Goal: Task Accomplishment & Management: Use online tool/utility

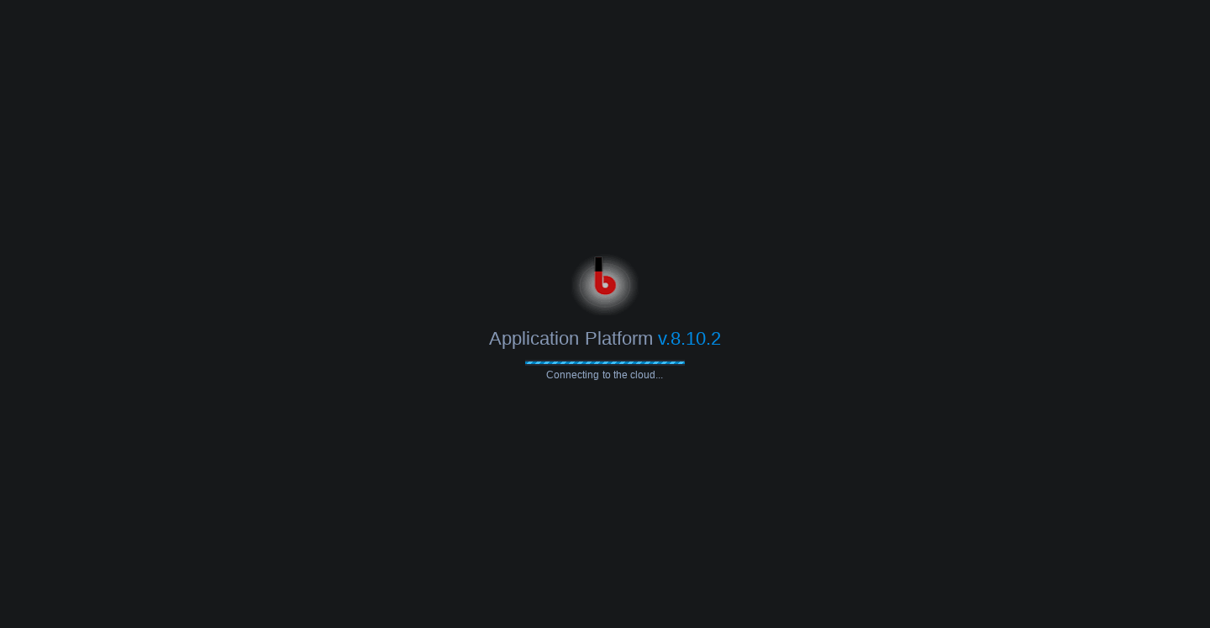
click at [552, 334] on span "Application Platform" at bounding box center [570, 338] width 163 height 21
click at [552, 335] on span "Application Platform" at bounding box center [570, 338] width 163 height 21
click at [551, 334] on span "Application Platform" at bounding box center [570, 338] width 163 height 21
click at [593, 337] on span "Application Platform" at bounding box center [570, 338] width 163 height 21
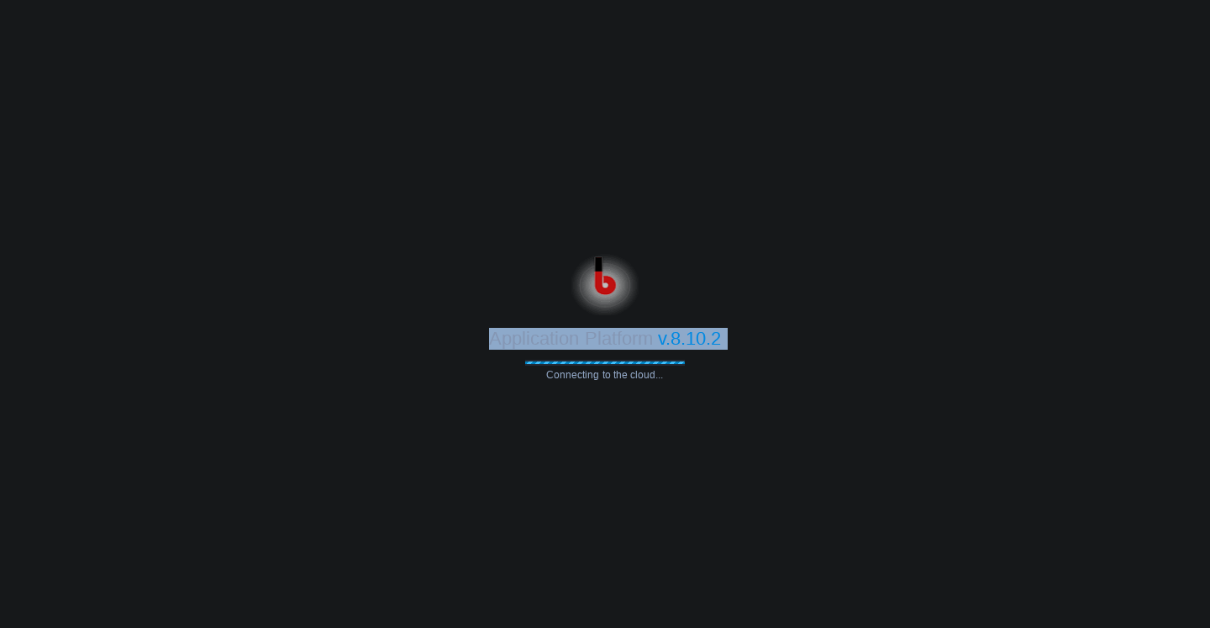
click at [593, 337] on span "Application Platform" at bounding box center [570, 338] width 163 height 21
click at [759, 344] on div "Application Platform v.8.10.2" at bounding box center [605, 332] width 1210 height 34
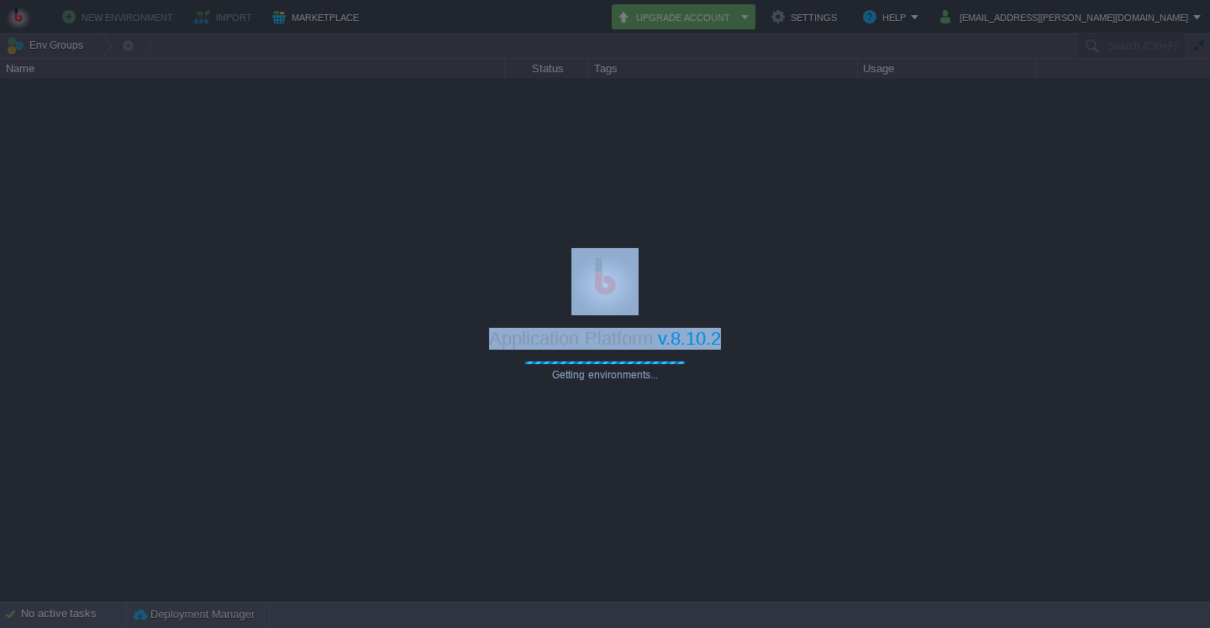
drag, startPoint x: 727, startPoint y: 338, endPoint x: 583, endPoint y: 283, distance: 153.7
click at [583, 283] on div "Application Platform v.8.10.2 Getting environments..." at bounding box center [605, 314] width 1210 height 133
click at [910, 262] on div at bounding box center [605, 338] width 1210 height 521
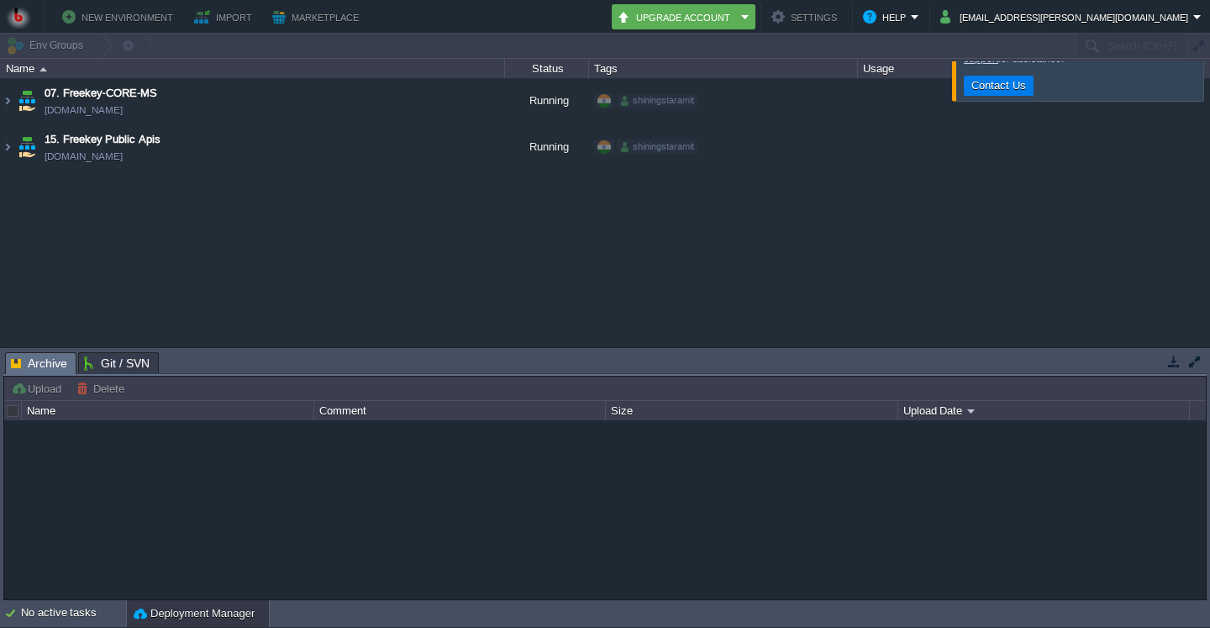
type input "Search (Ctrl+F)"
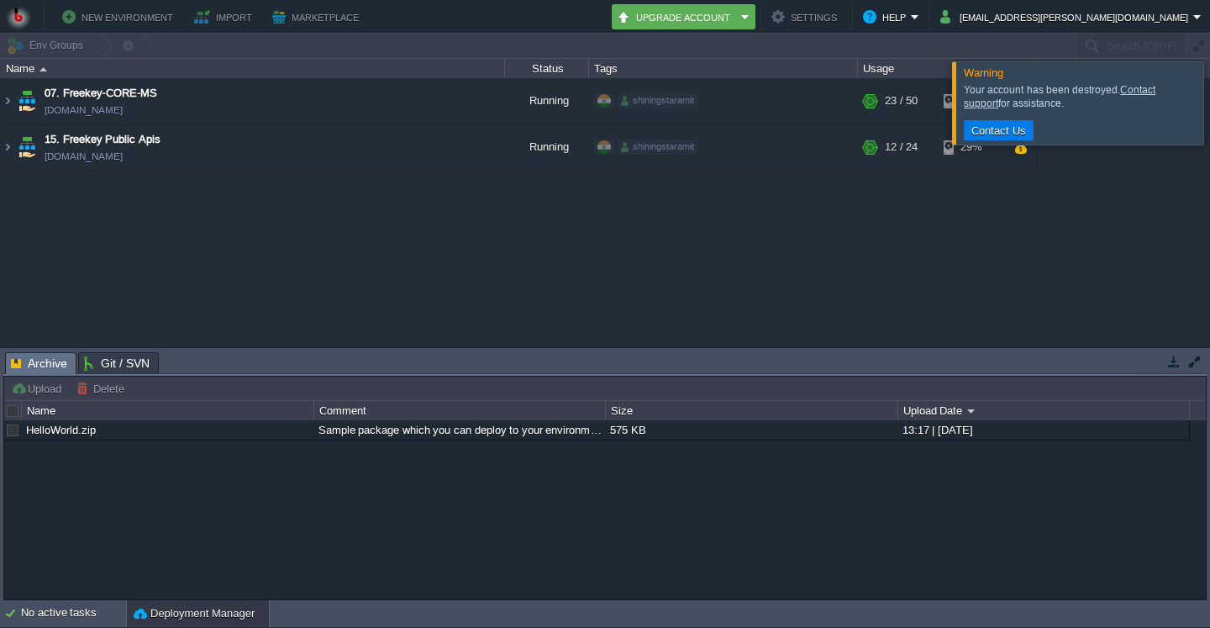
click at [1209, 100] on div at bounding box center [1230, 102] width 0 height 82
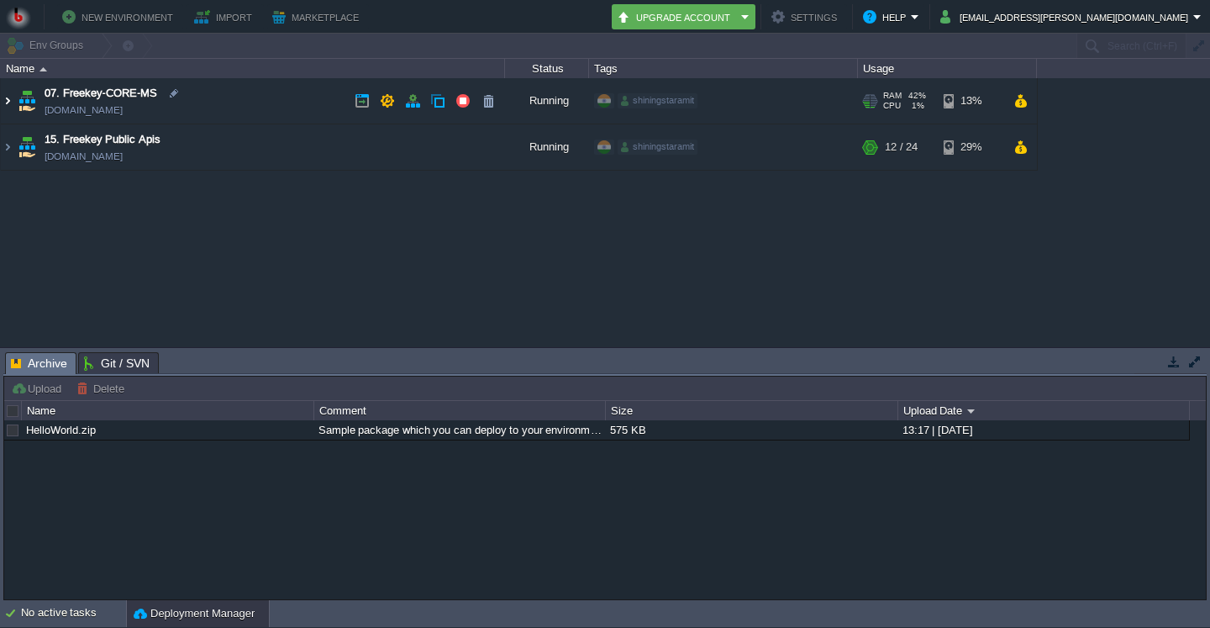
click at [11, 97] on img at bounding box center [7, 100] width 13 height 45
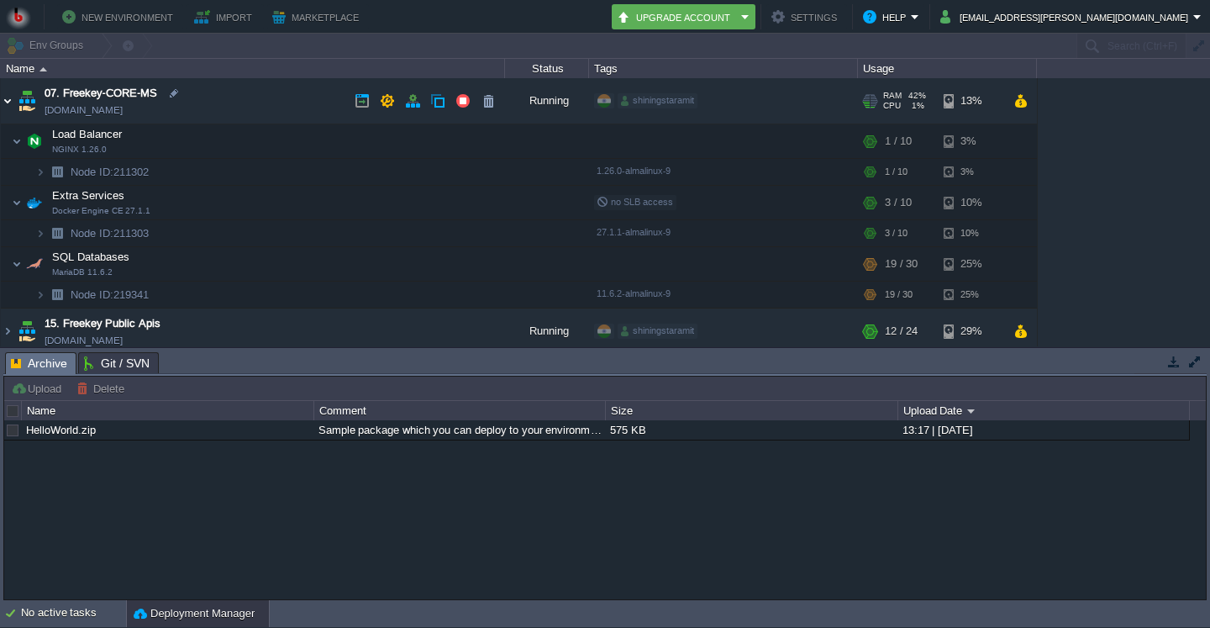
click at [11, 96] on img at bounding box center [7, 100] width 13 height 45
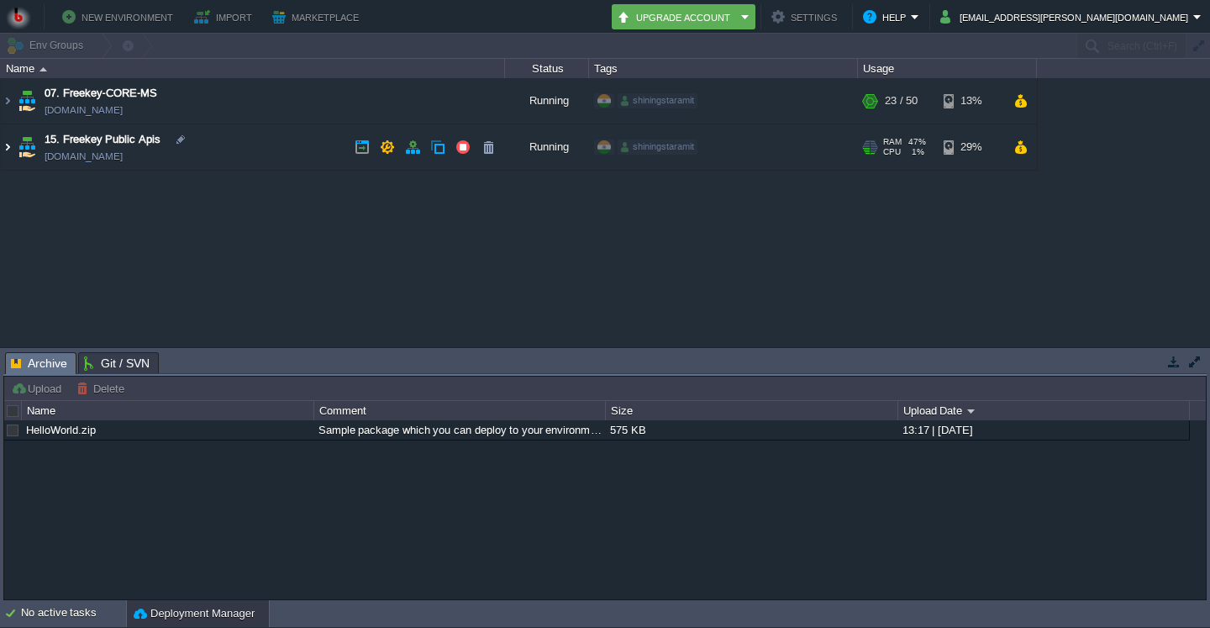
click at [10, 145] on img at bounding box center [7, 146] width 13 height 45
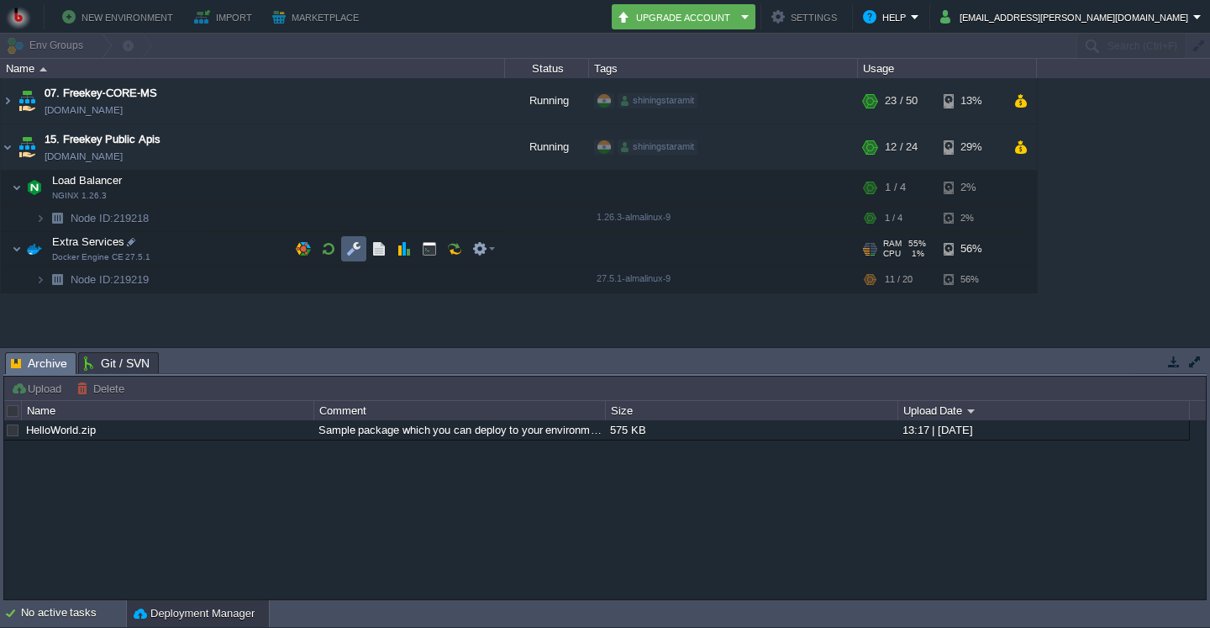
click at [349, 255] on button "button" at bounding box center [353, 248] width 15 height 15
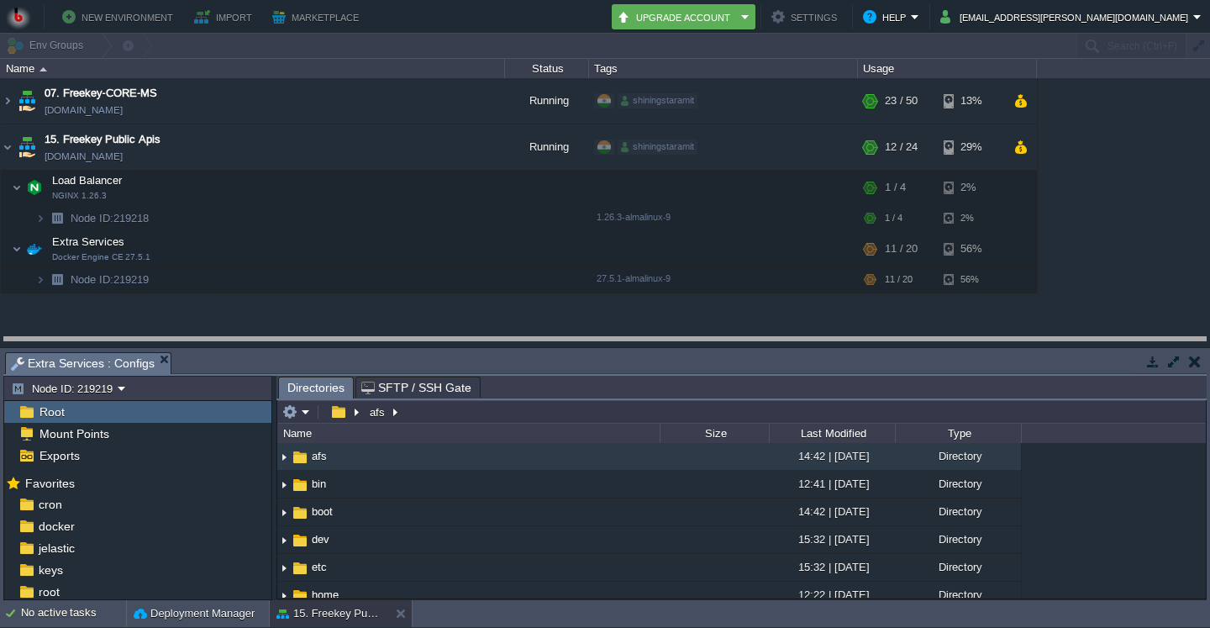
drag, startPoint x: 578, startPoint y: 370, endPoint x: 565, endPoint y: 233, distance: 138.4
click at [565, 233] on body "New Environment Import Marketplace Bonus ₹0.00 Upgrade Account Settings Help [E…" at bounding box center [605, 314] width 1210 height 628
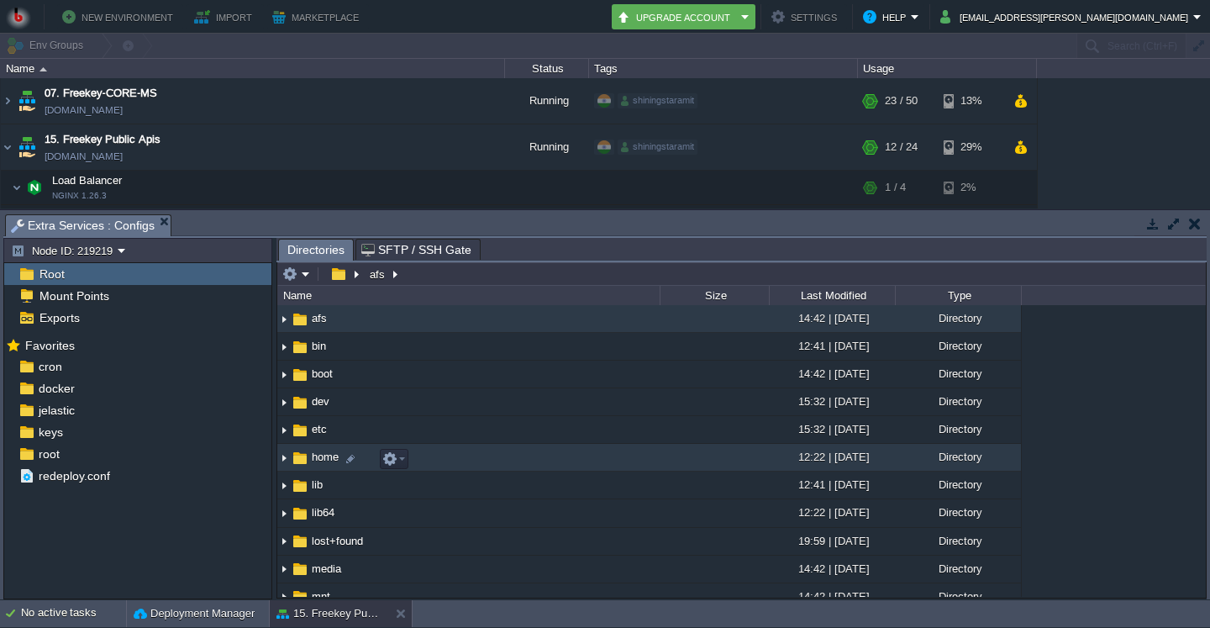
click at [286, 465] on img at bounding box center [283, 457] width 13 height 26
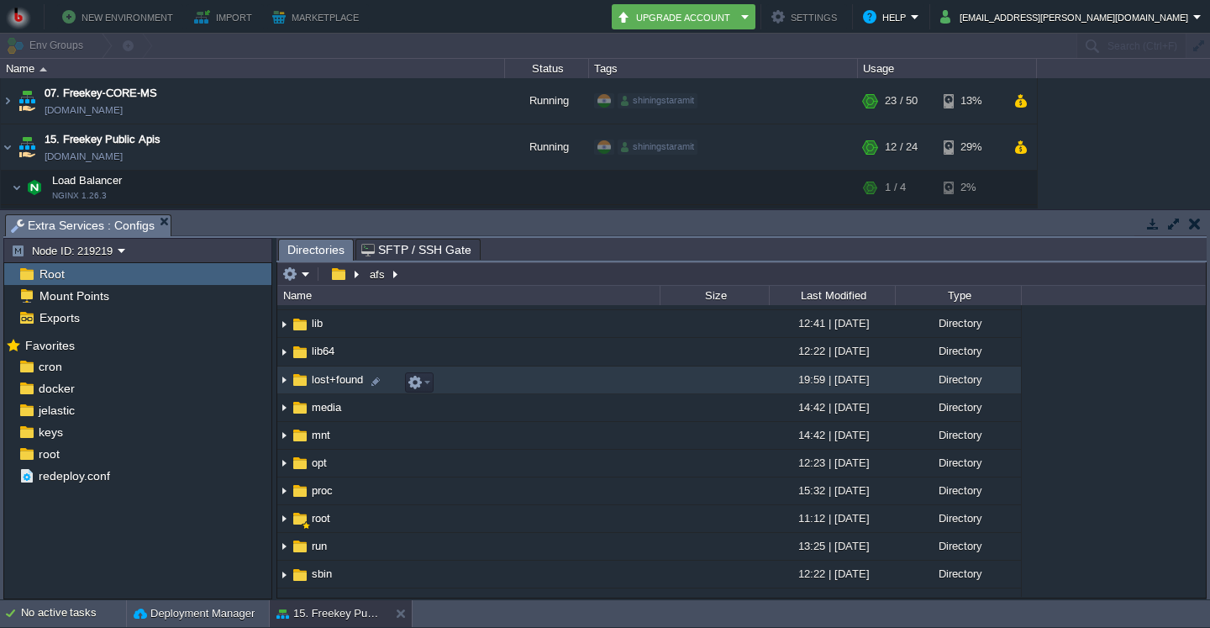
scroll to position [81, 0]
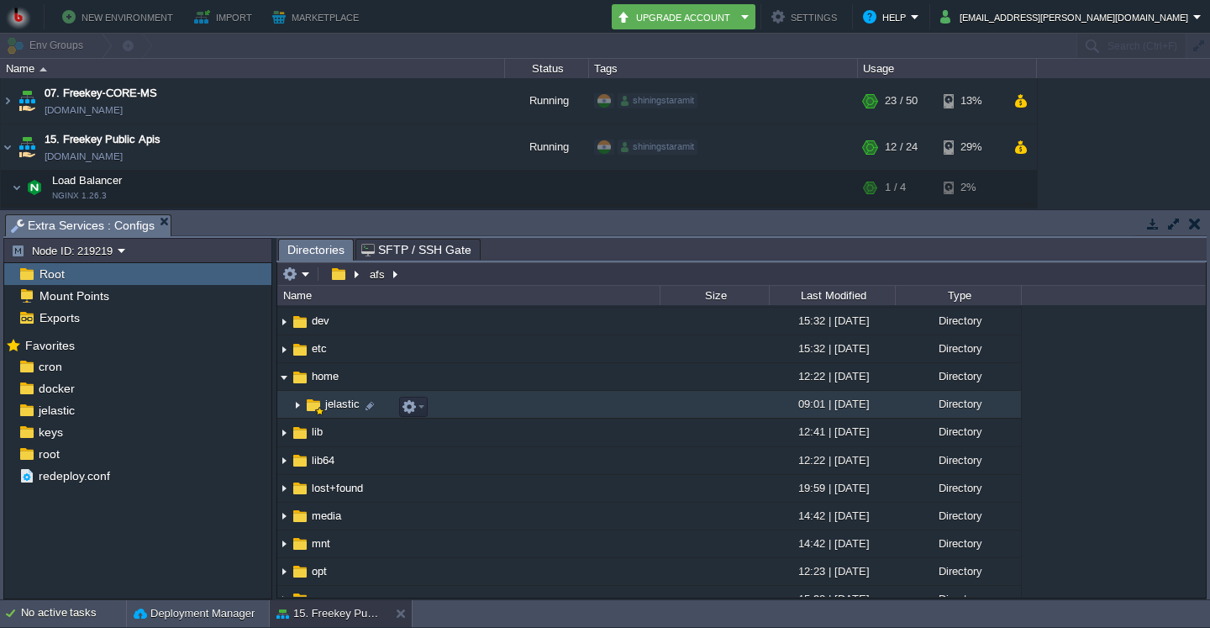
click at [299, 409] on img at bounding box center [297, 404] width 13 height 26
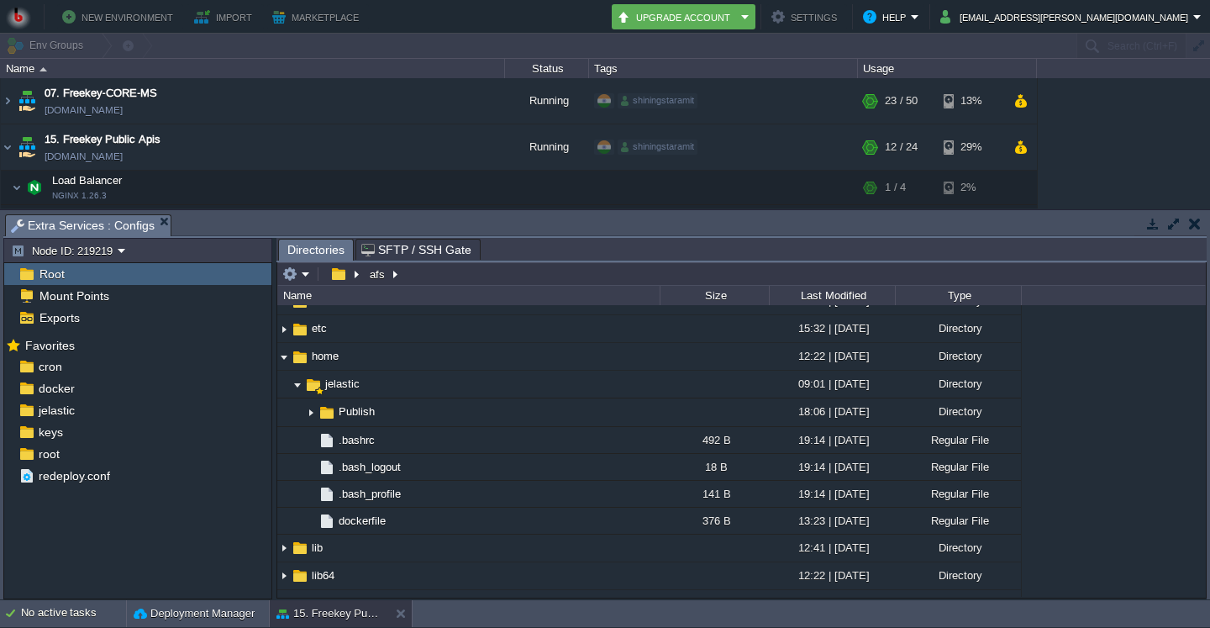
scroll to position [111, 0]
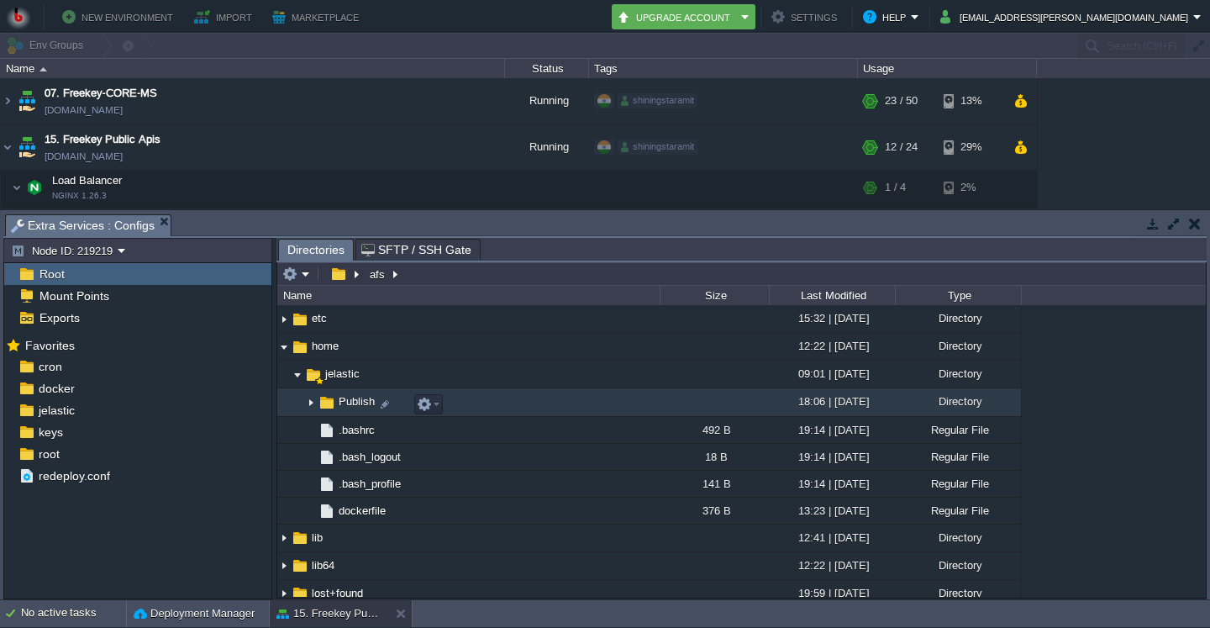
click at [311, 407] on img at bounding box center [310, 403] width 13 height 26
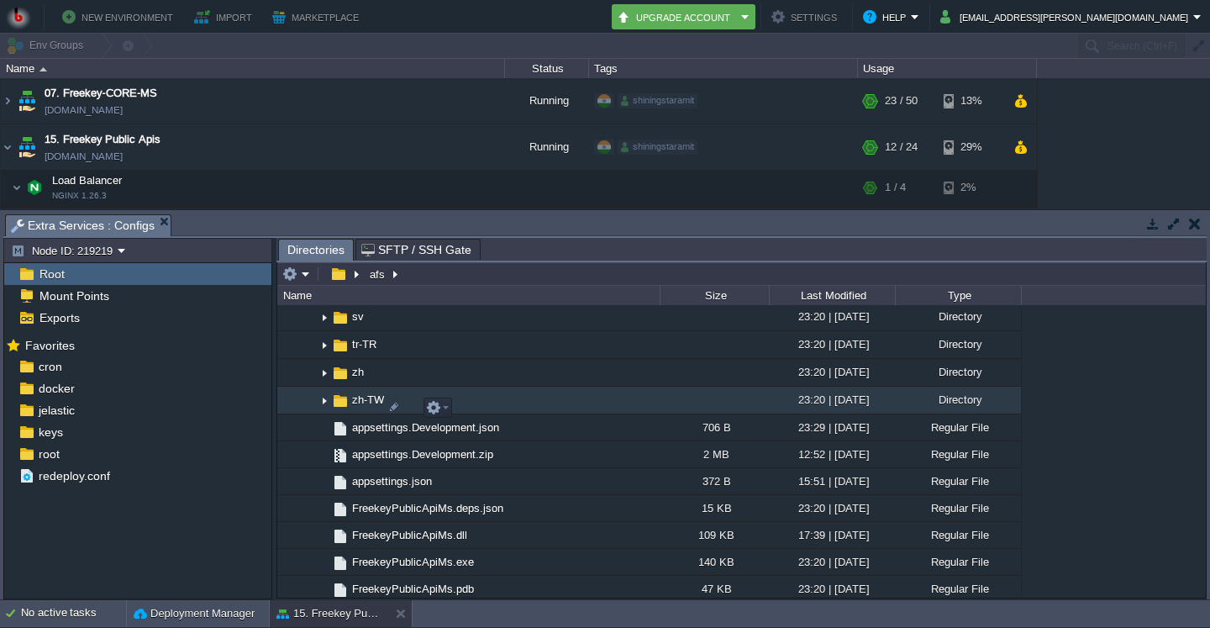
scroll to position [514, 0]
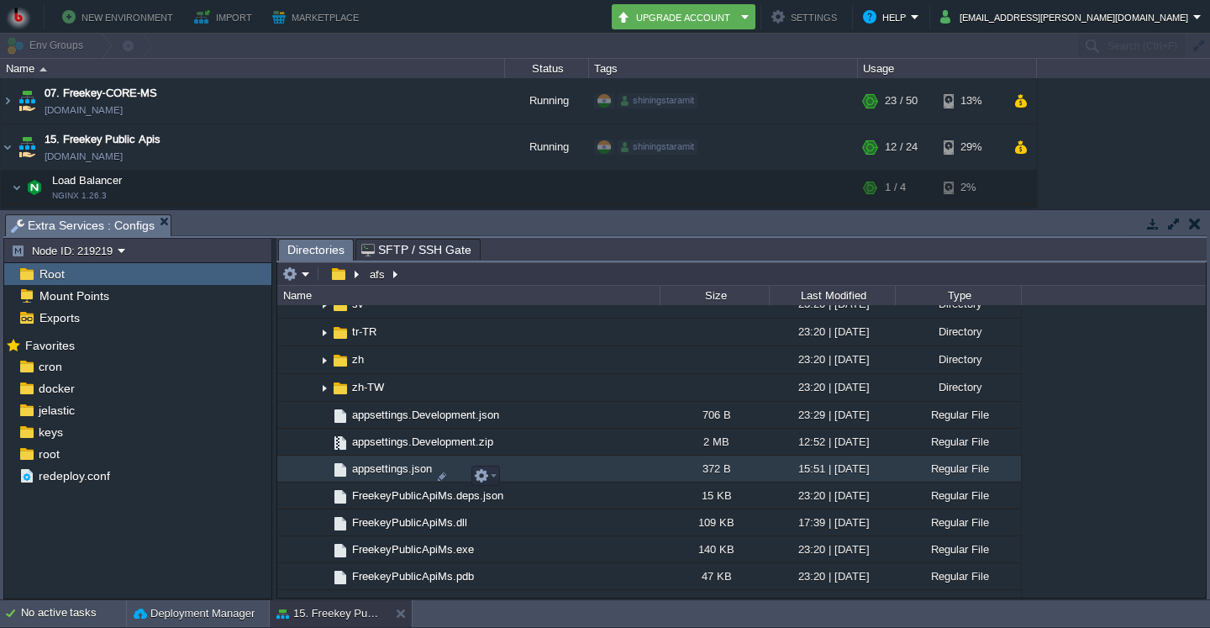
click at [384, 476] on span "appsettings.json" at bounding box center [391, 468] width 85 height 14
click at [391, 470] on td "appsettings.json" at bounding box center [468, 468] width 382 height 27
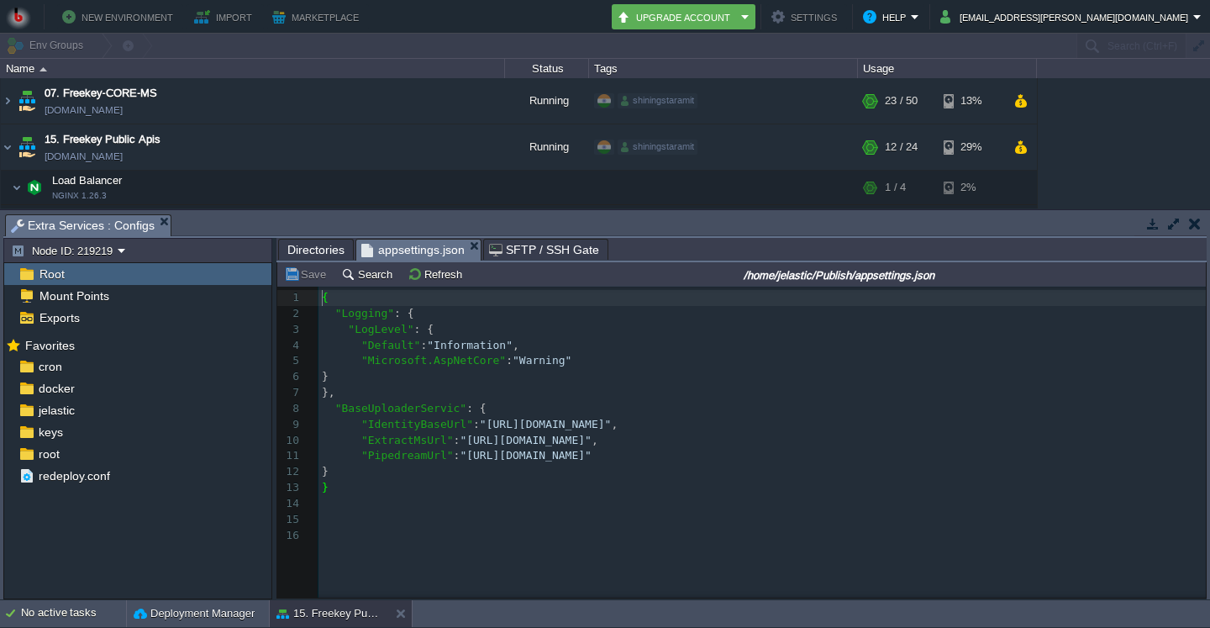
scroll to position [6, 0]
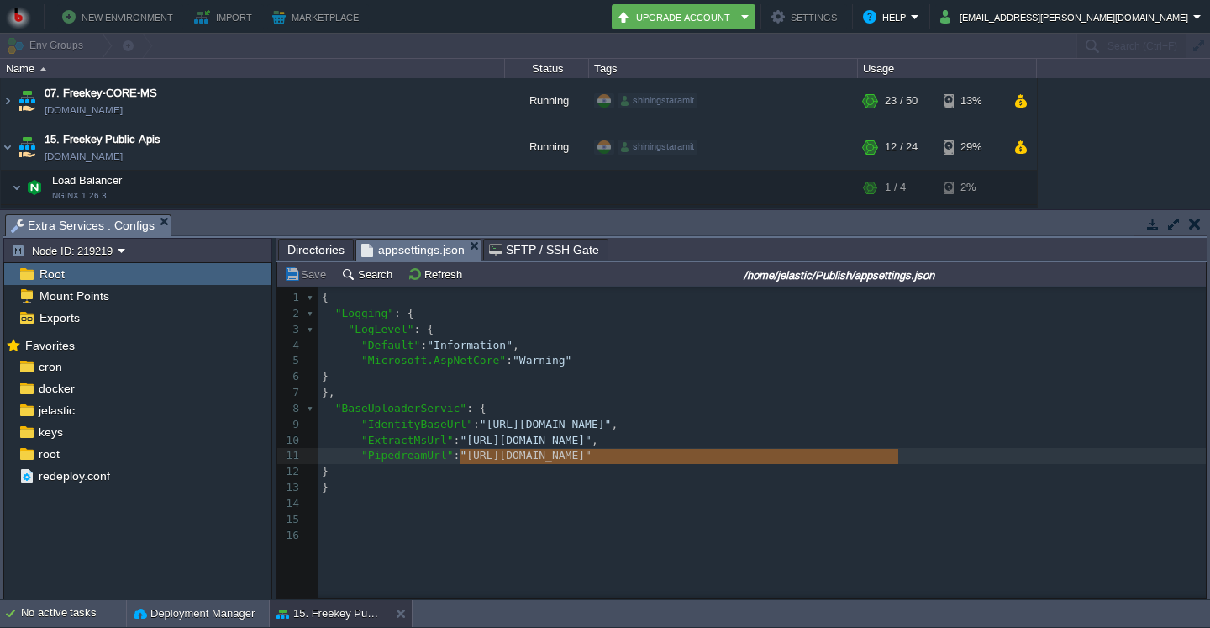
type textarea "[URL][DOMAIN_NAME]"
drag, startPoint x: 461, startPoint y: 454, endPoint x: 892, endPoint y: 458, distance: 431.0
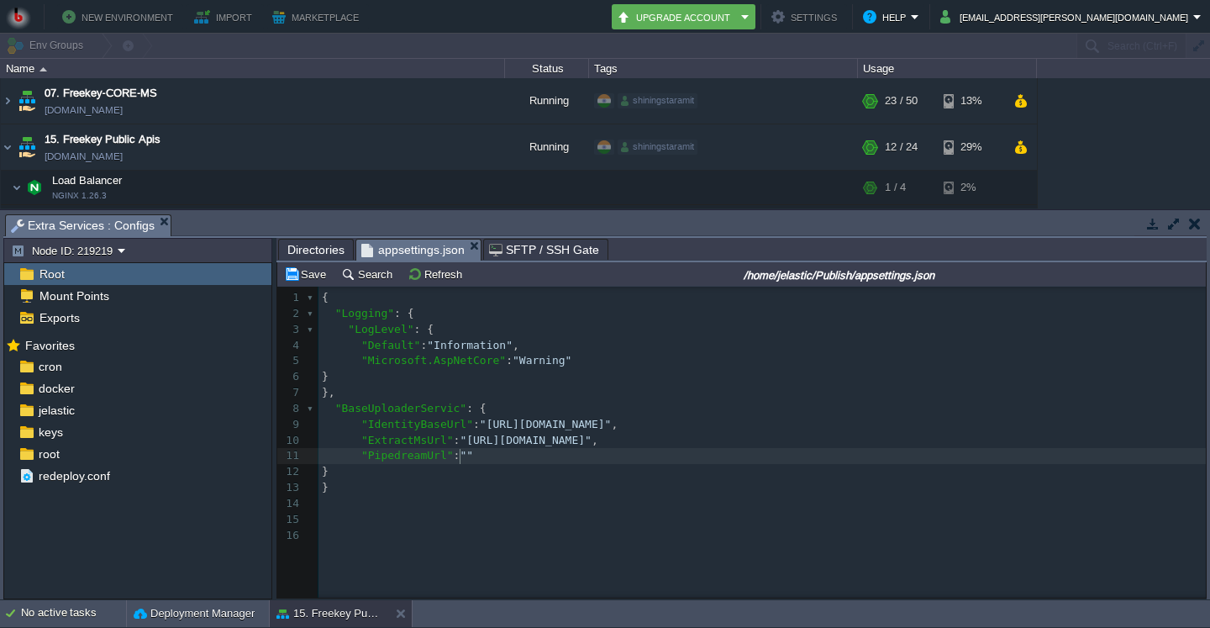
scroll to position [0, 0]
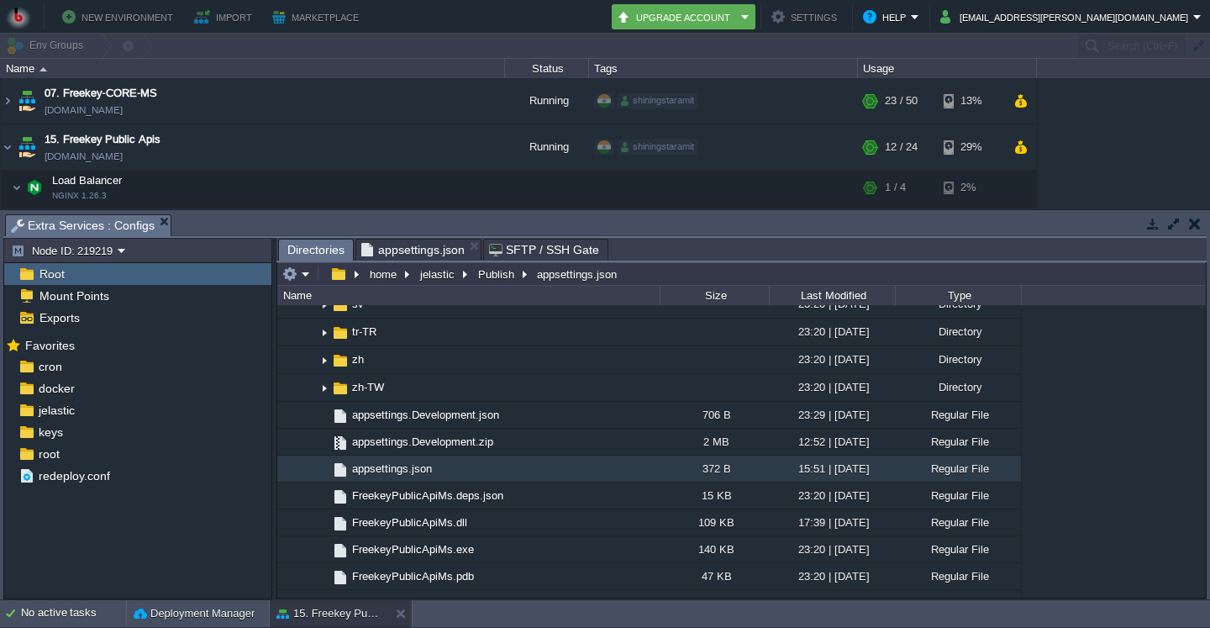
click at [313, 249] on span "Directories" at bounding box center [315, 249] width 57 height 21
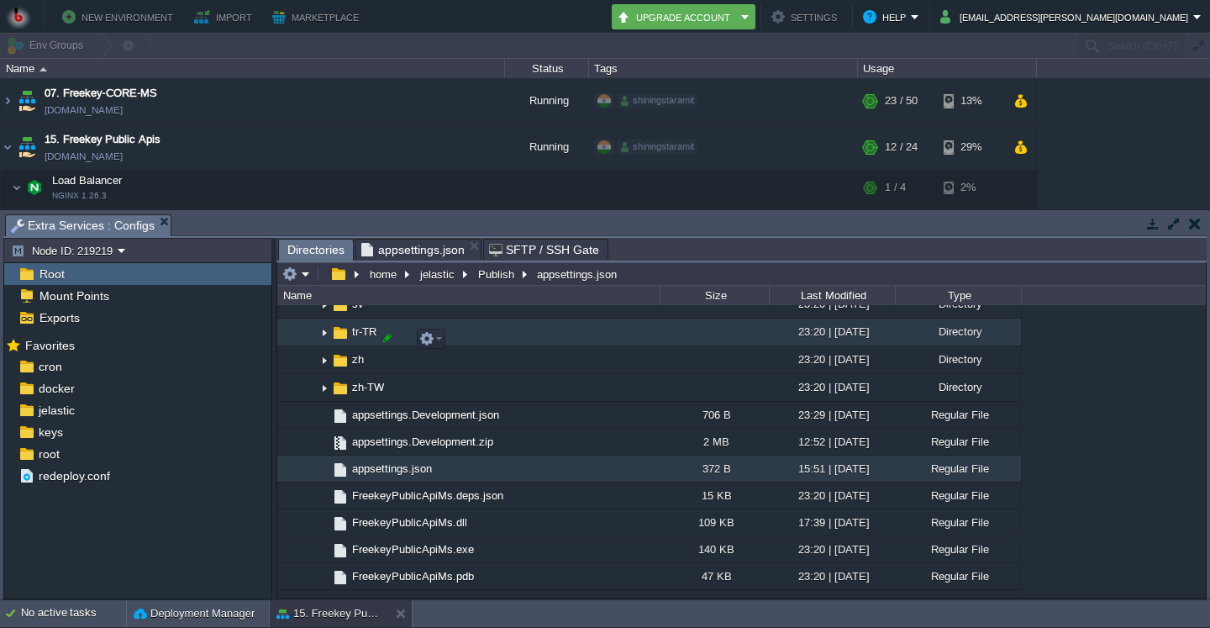
scroll to position [111, 0]
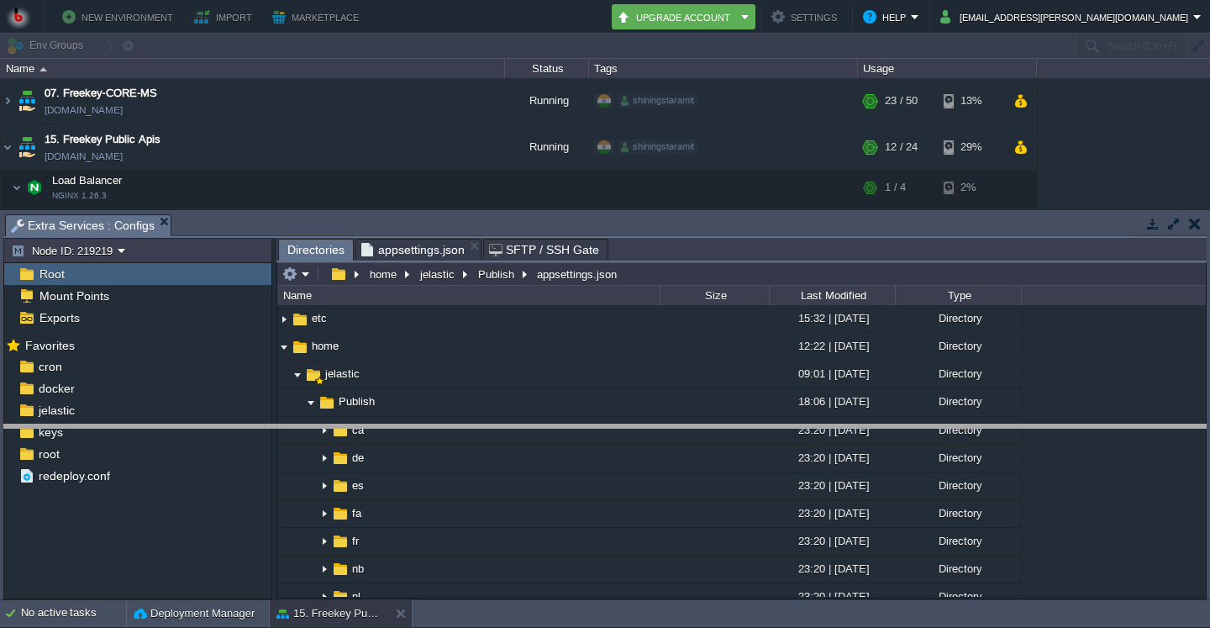
drag, startPoint x: 749, startPoint y: 221, endPoint x: 723, endPoint y: 431, distance: 211.5
click at [723, 431] on body "New Environment Import Marketplace Bonus ₹0.00 Upgrade Account Settings Help [E…" at bounding box center [605, 314] width 1210 height 628
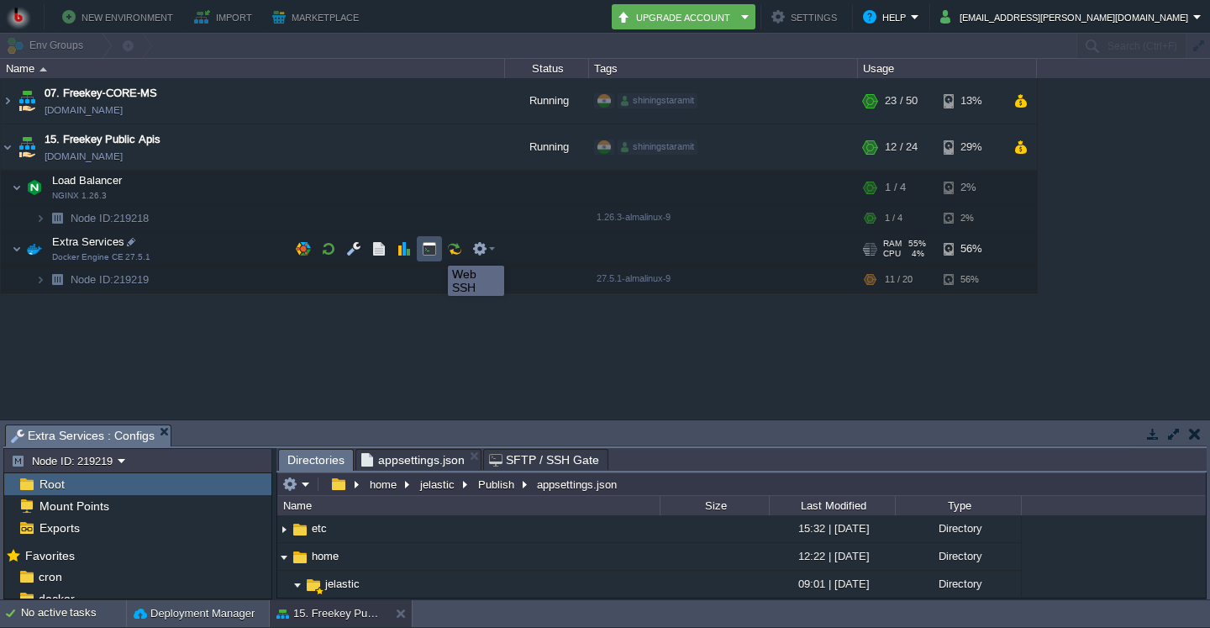
click at [435, 250] on button "button" at bounding box center [429, 248] width 15 height 15
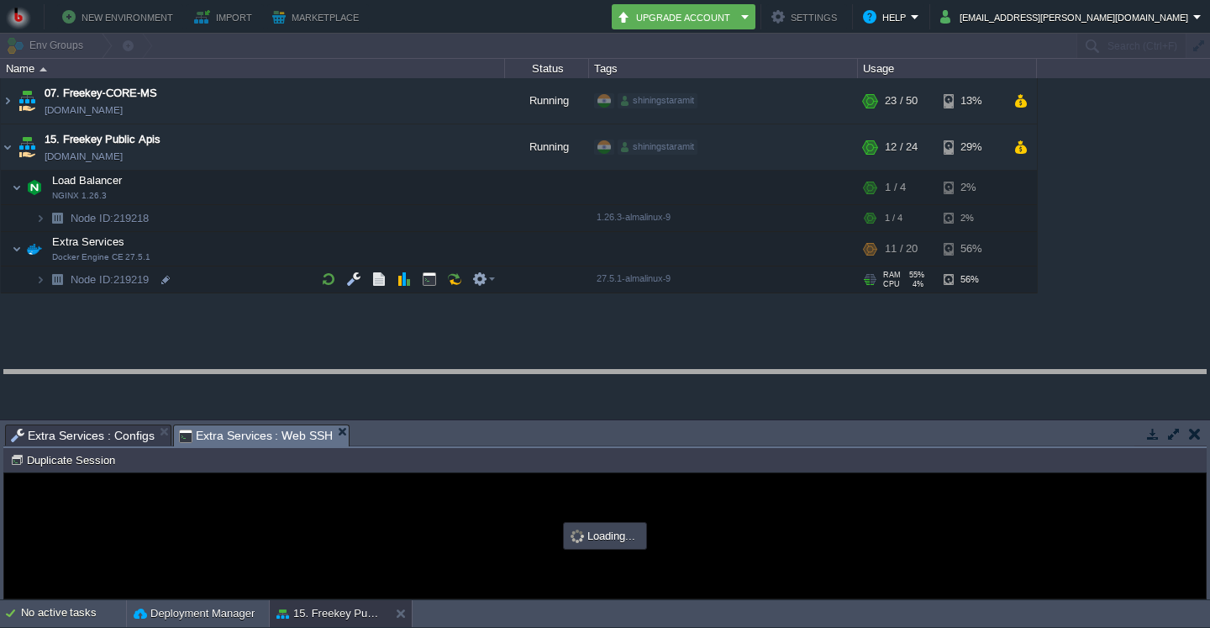
drag, startPoint x: 447, startPoint y: 433, endPoint x: 453, endPoint y: 378, distance: 54.9
click at [453, 378] on body "New Environment Import Marketplace Bonus ₹0.00 Upgrade Account Settings Help [E…" at bounding box center [605, 314] width 1210 height 628
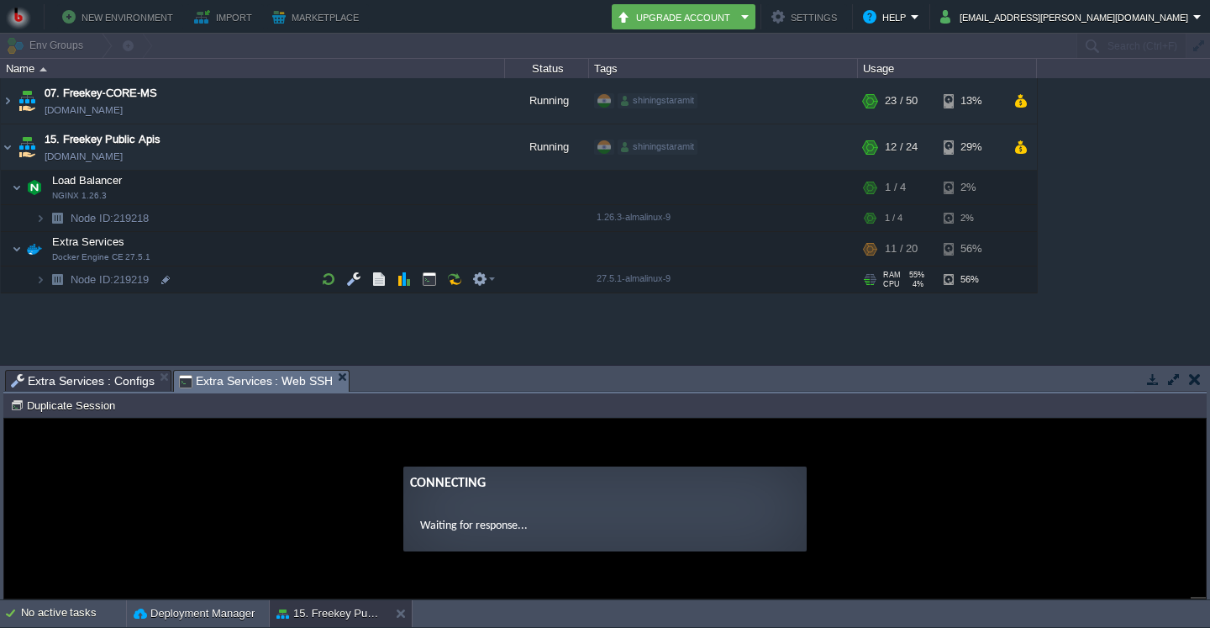
scroll to position [0, 0]
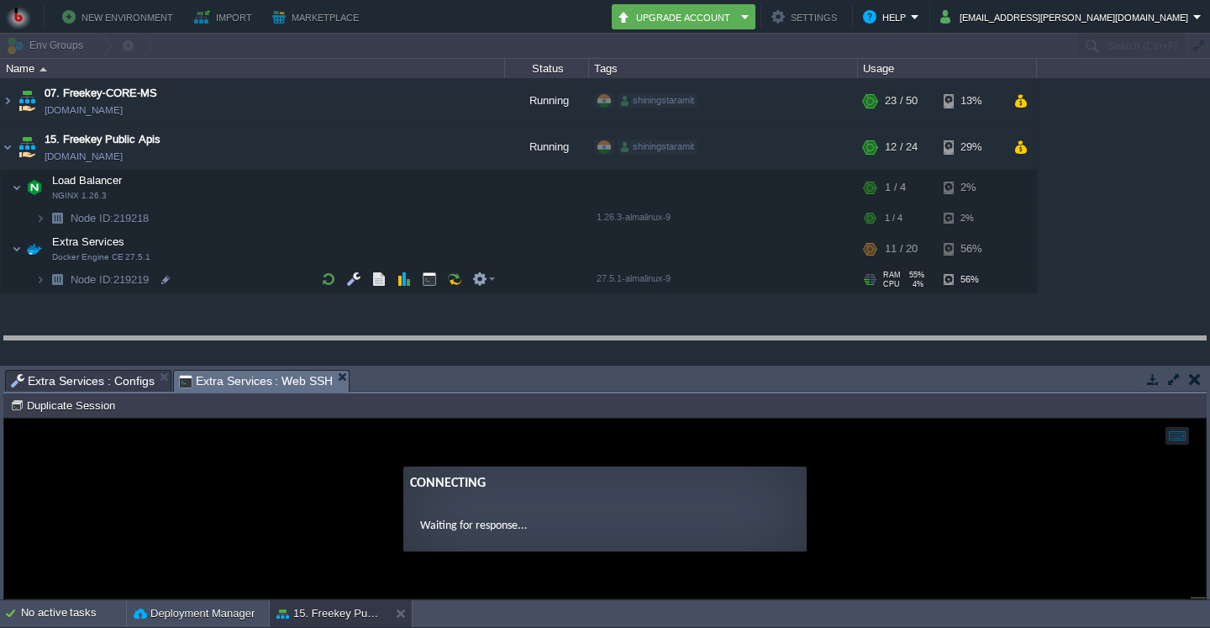
drag, startPoint x: 429, startPoint y: 379, endPoint x: 440, endPoint y: 345, distance: 35.3
click at [440, 345] on body "New Environment Import Marketplace Bonus ₹0.00 Upgrade Account Settings Help [E…" at bounding box center [605, 314] width 1210 height 628
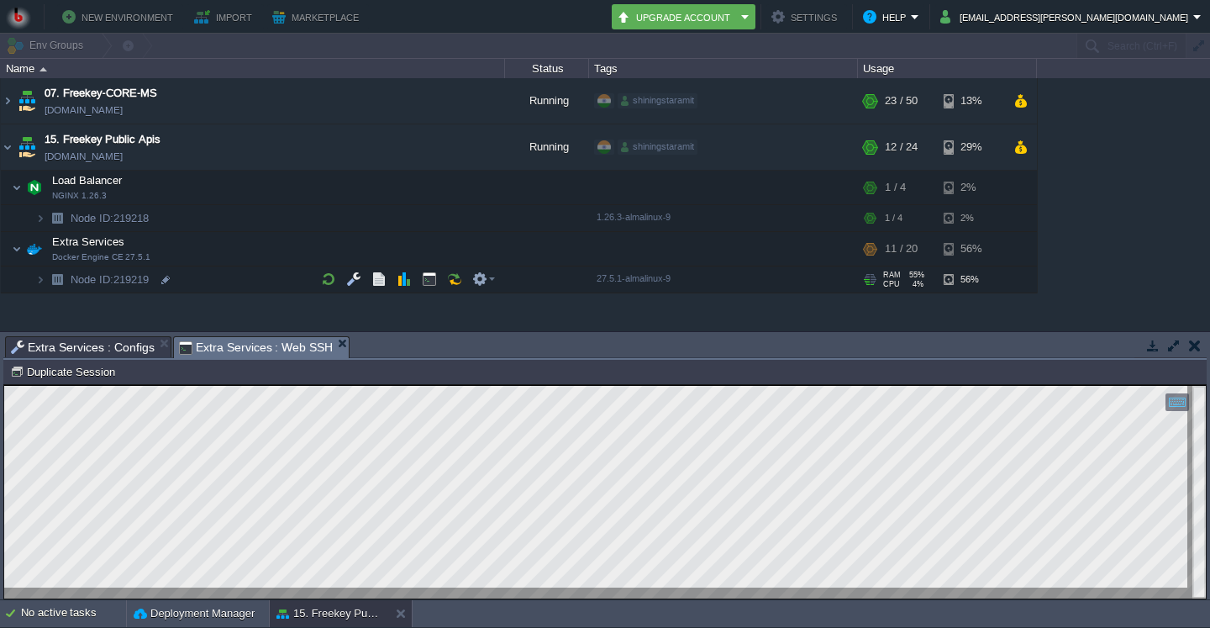
scroll to position [8, 0]
